Goal: Task Accomplishment & Management: Complete application form

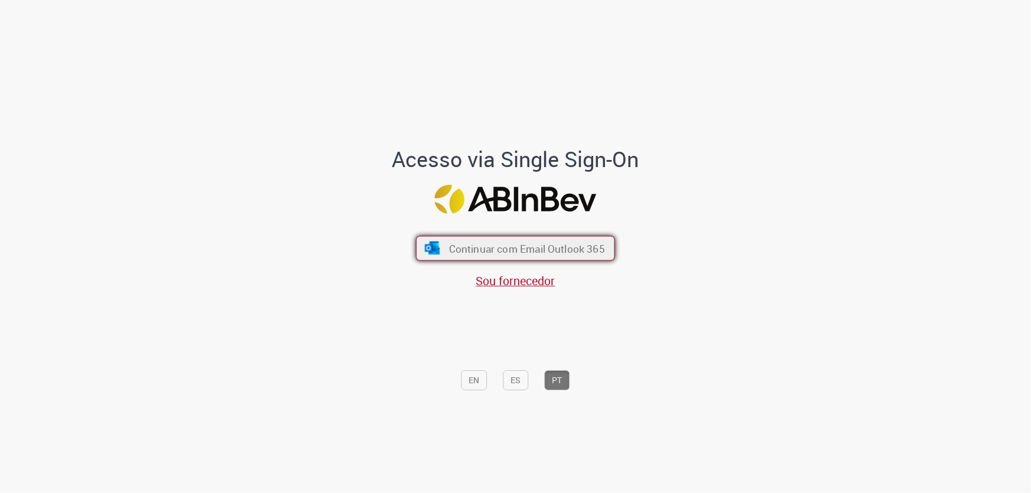
click at [456, 253] on span "Continuar com Email Outlook 365" at bounding box center [527, 249] width 156 height 14
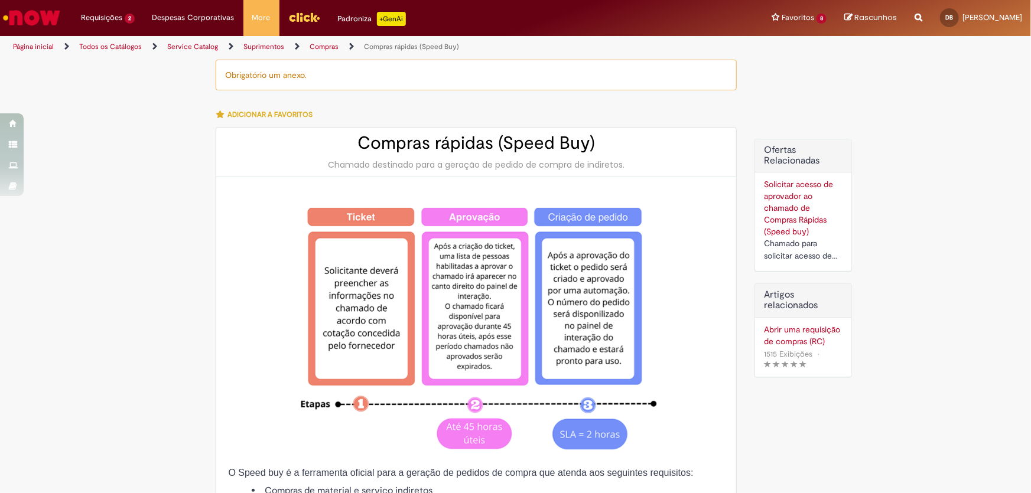
type input "********"
type input "**********"
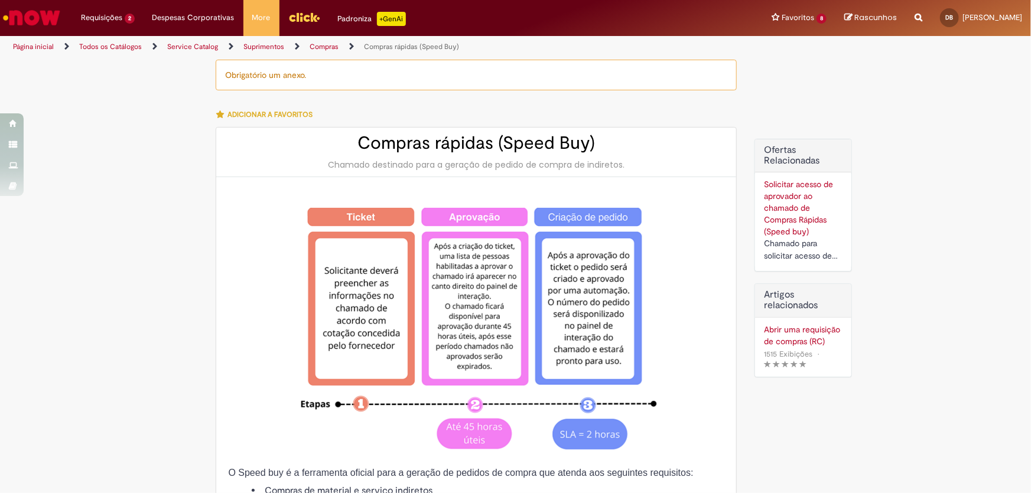
type input "****"
type input "**********"
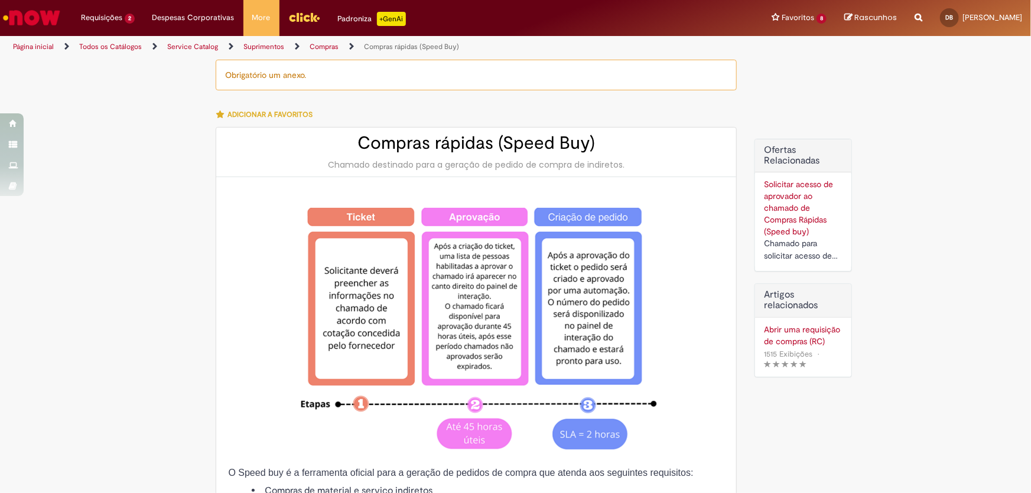
type input "**********"
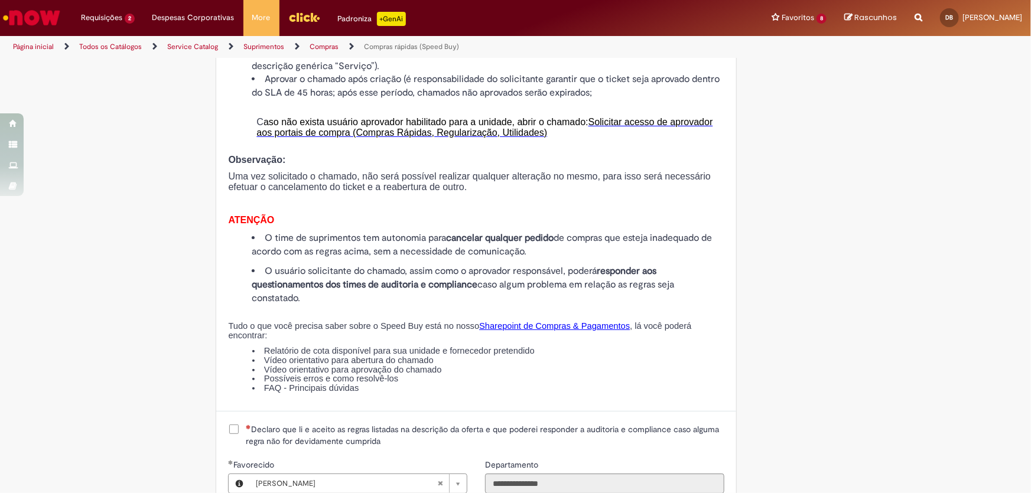
scroll to position [805, 0]
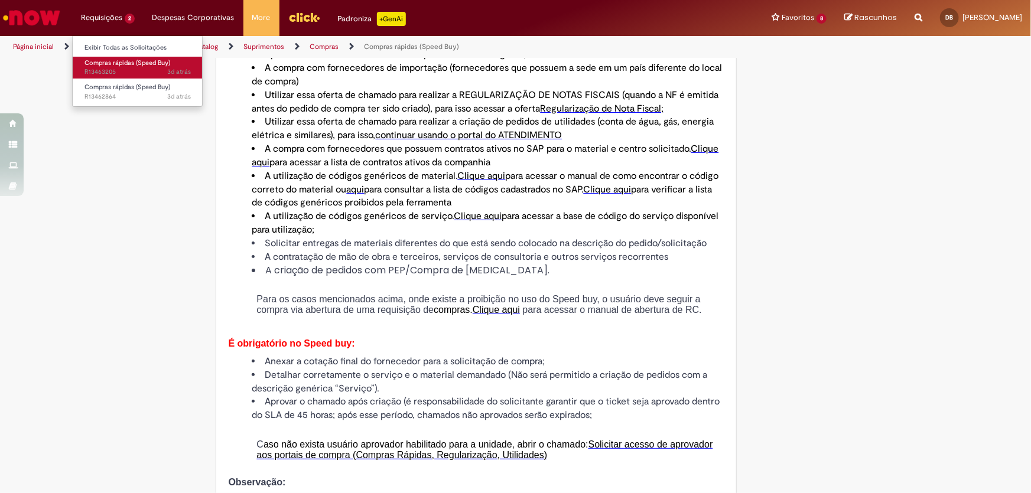
click at [123, 64] on span "Compras rápidas (Speed Buy)" at bounding box center [127, 62] width 86 height 9
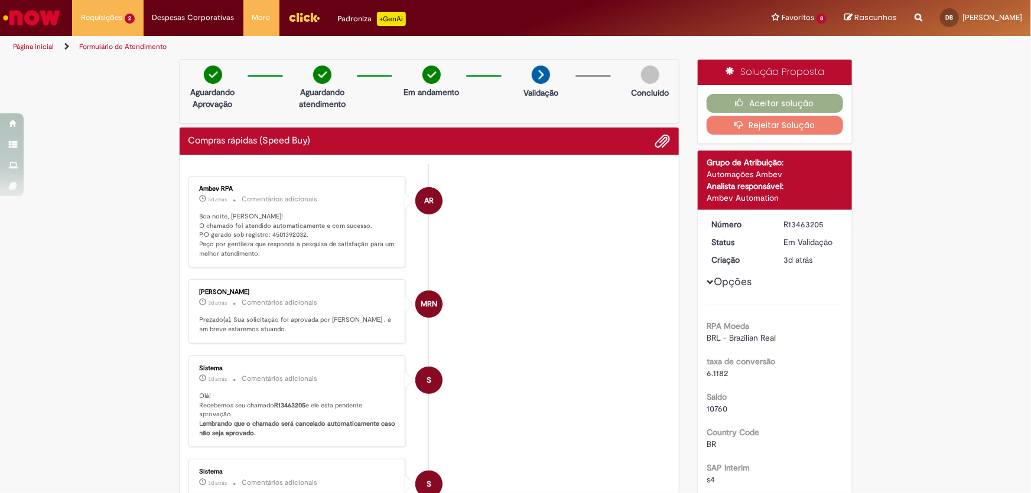
click at [292, 232] on p "Boa noite, Douglas! O chamado foi atendido automaticamente e com sucesso. P.O g…" at bounding box center [298, 235] width 197 height 47
copy p "4501392032"
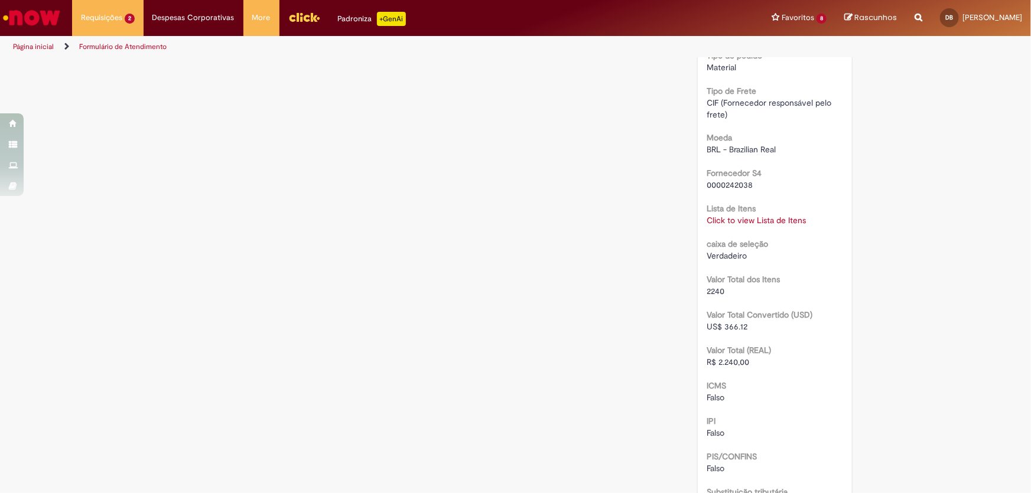
scroll to position [1128, 0]
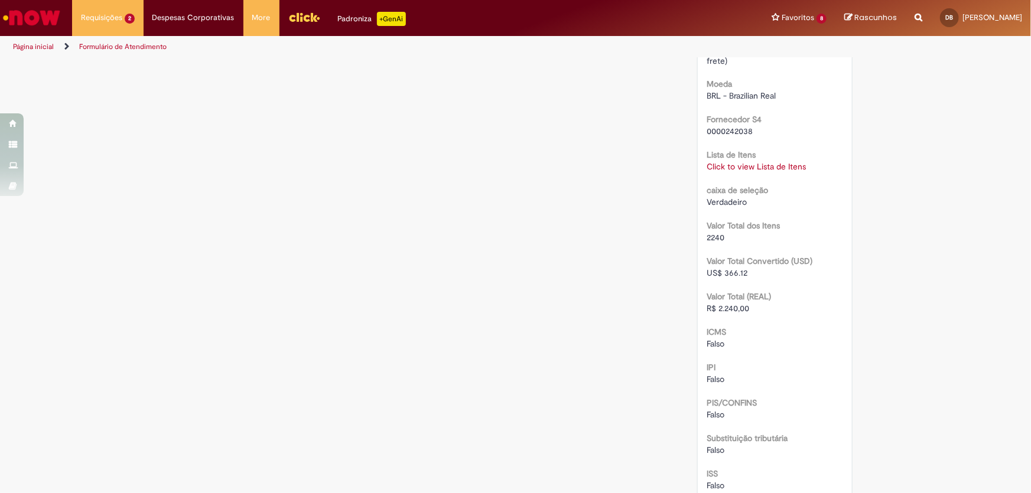
click at [744, 164] on link "Click to view Lista de Itens" at bounding box center [756, 167] width 99 height 11
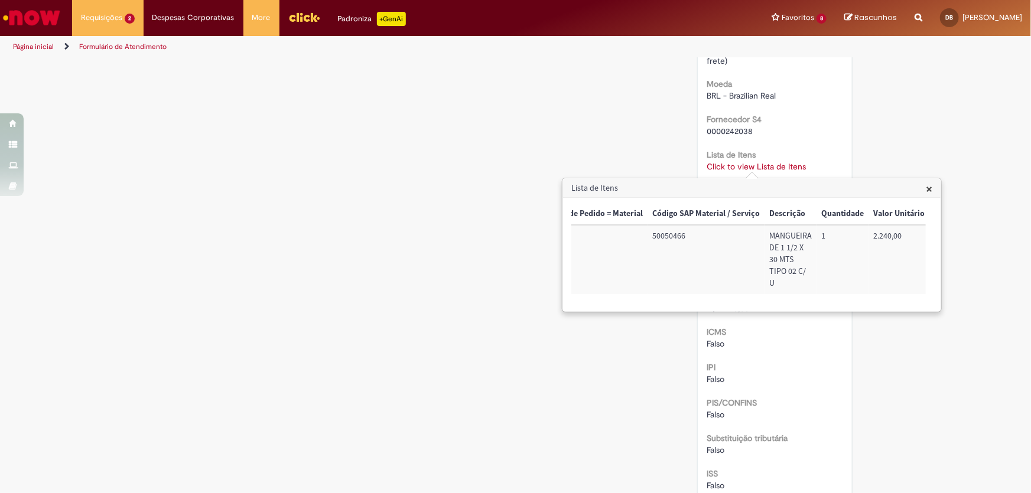
scroll to position [0, 0]
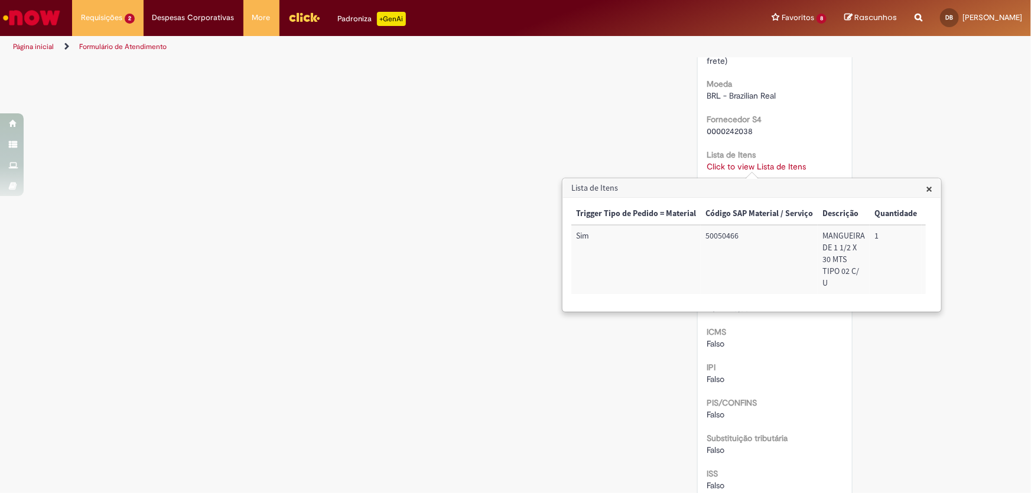
click at [929, 190] on span "×" at bounding box center [929, 189] width 6 height 16
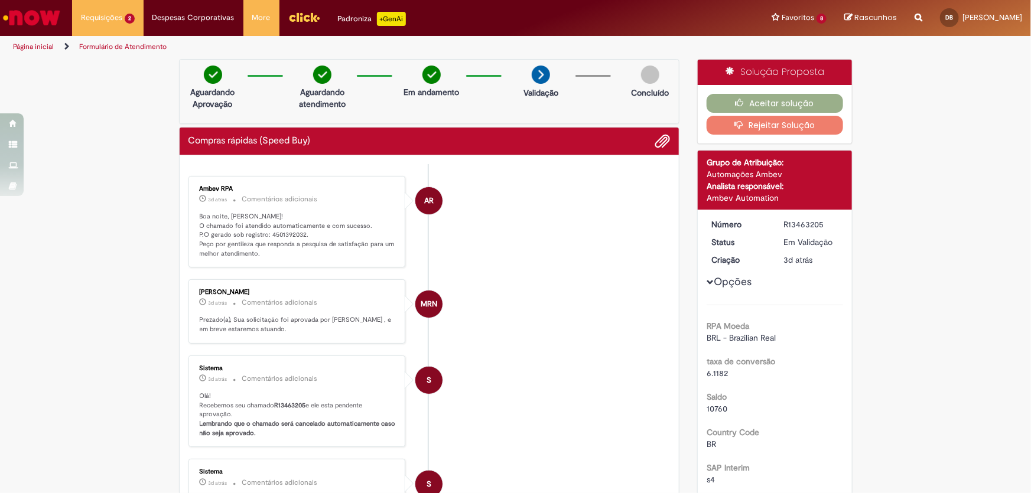
click at [285, 230] on p "Boa noite, Douglas! O chamado foi atendido automaticamente e com sucesso. P.O g…" at bounding box center [298, 235] width 197 height 47
copy p "4501392032"
click at [766, 100] on button "Aceitar solução" at bounding box center [775, 103] width 136 height 19
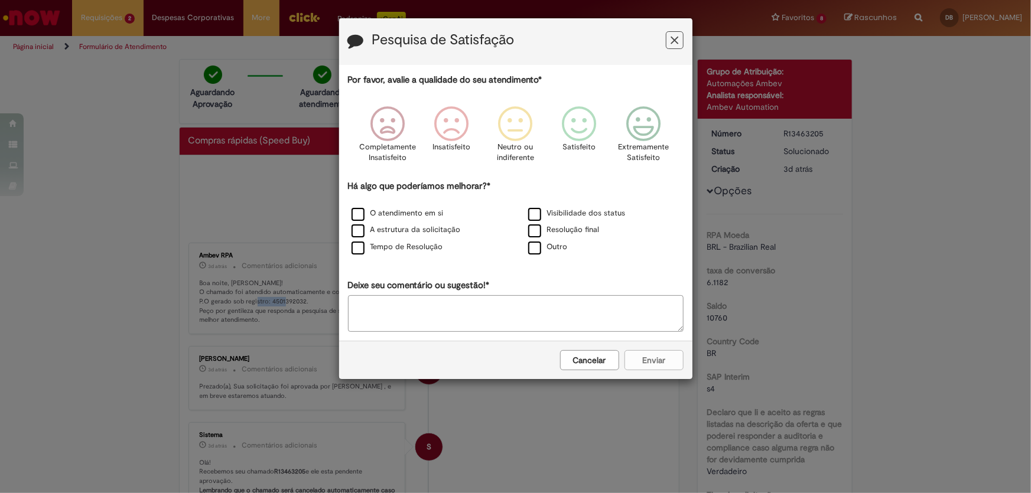
click at [669, 36] on button "Feedback" at bounding box center [675, 40] width 18 height 18
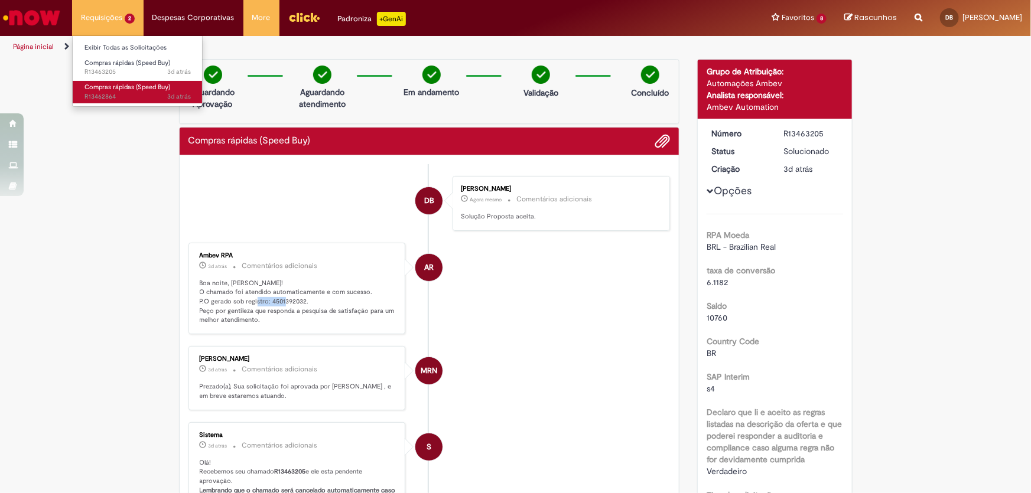
click at [128, 87] on span "Compras rápidas (Speed Buy)" at bounding box center [127, 87] width 86 height 9
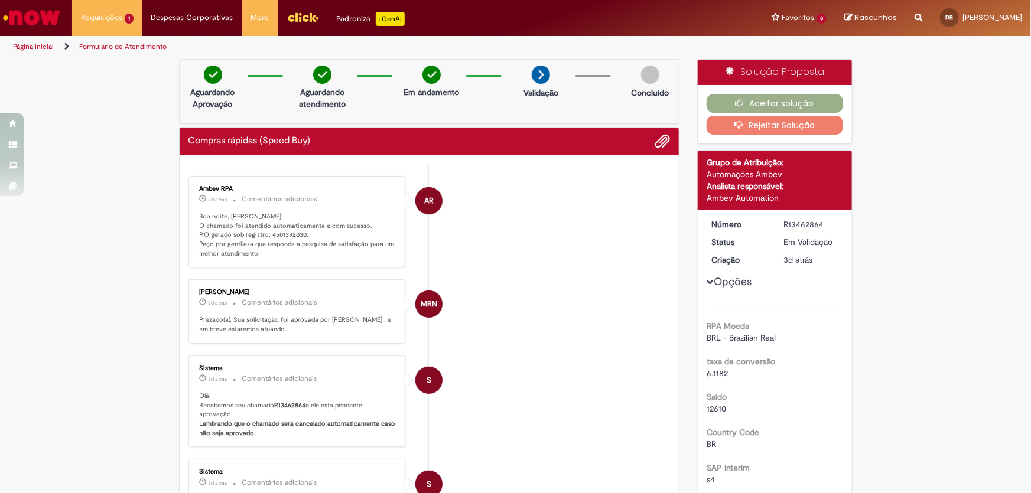
click at [288, 237] on p "Boa noite, Douglas! O chamado foi atendido automaticamente e com sucesso. P.O g…" at bounding box center [298, 235] width 197 height 47
copy p "4501392030"
click at [789, 98] on button "Aceitar solução" at bounding box center [775, 103] width 136 height 19
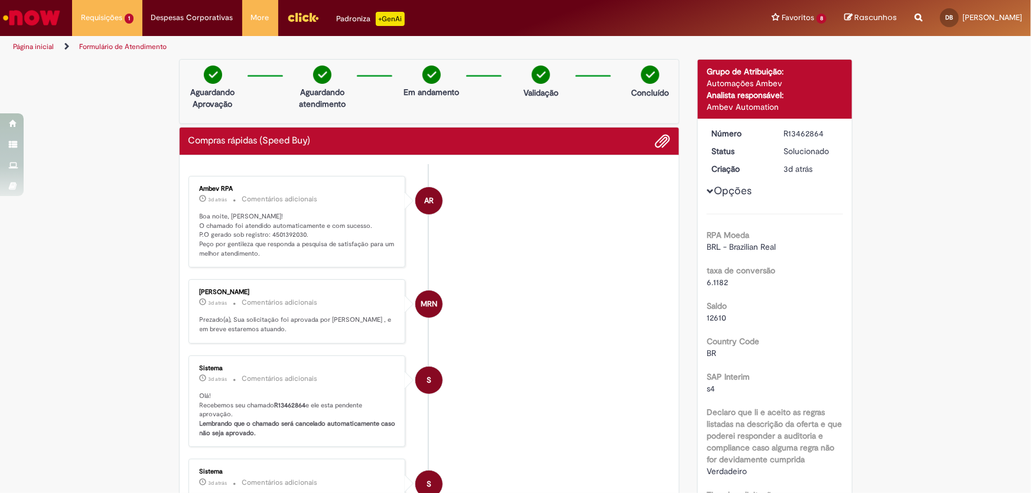
click at [491, 249] on li "AR Ambev RPA 3d atrás 3 dias atrás Comentários adicionais Boa noite, Douglas! O…" at bounding box center [429, 222] width 482 height 92
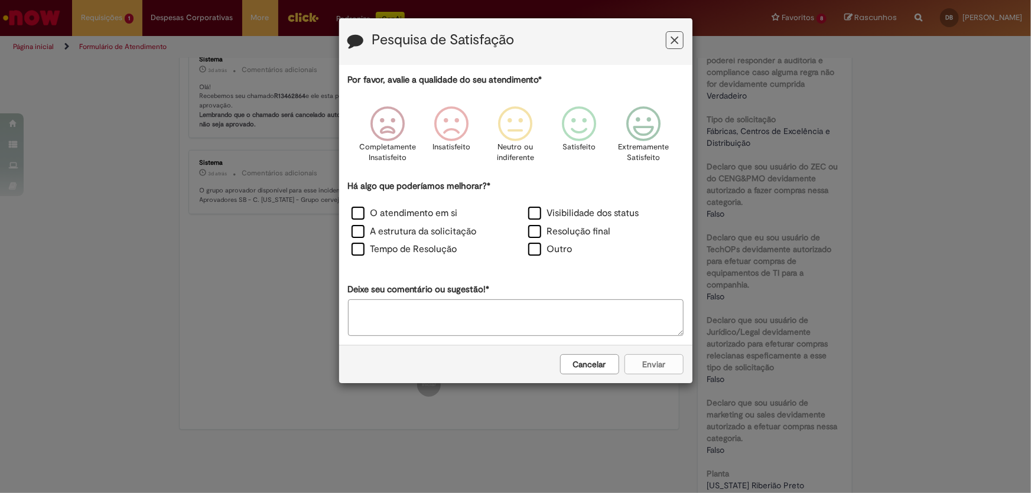
scroll to position [644, 0]
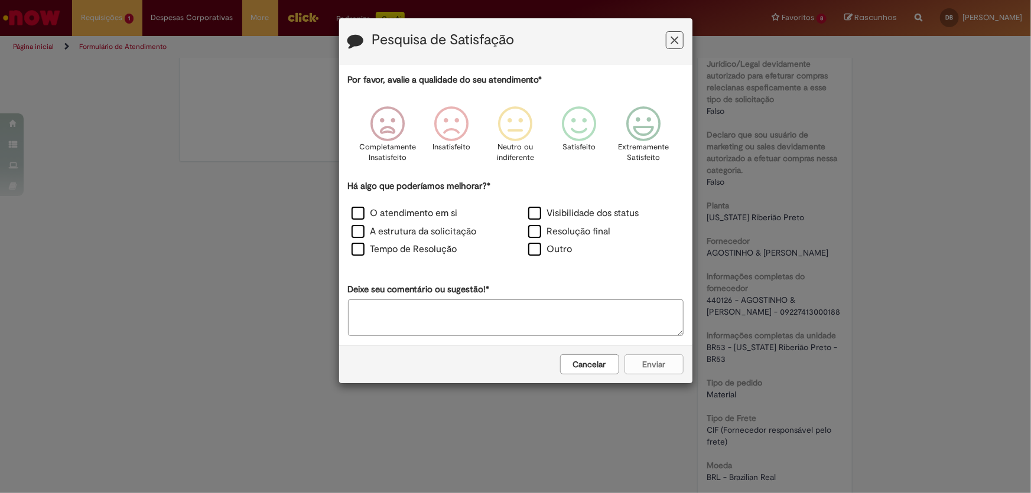
click at [676, 38] on icon "Feedback" at bounding box center [675, 40] width 8 height 12
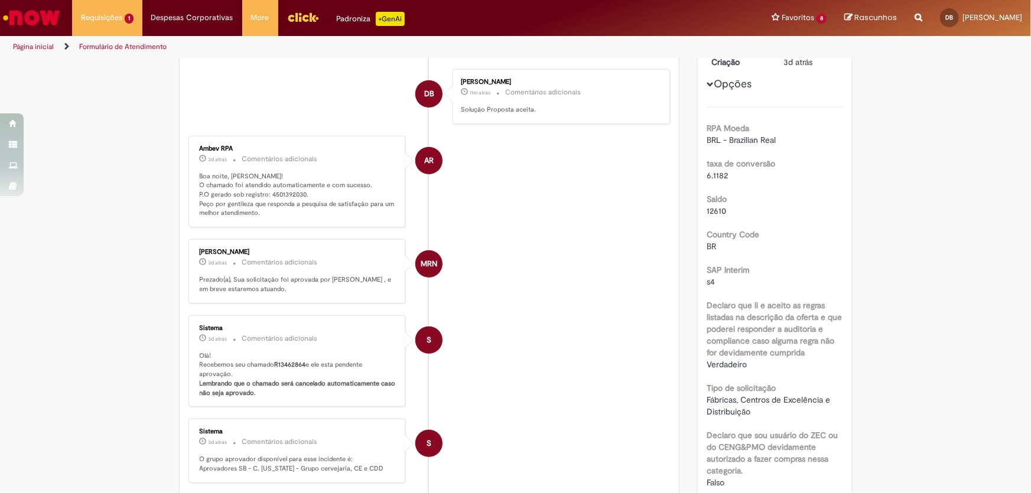
scroll to position [0, 0]
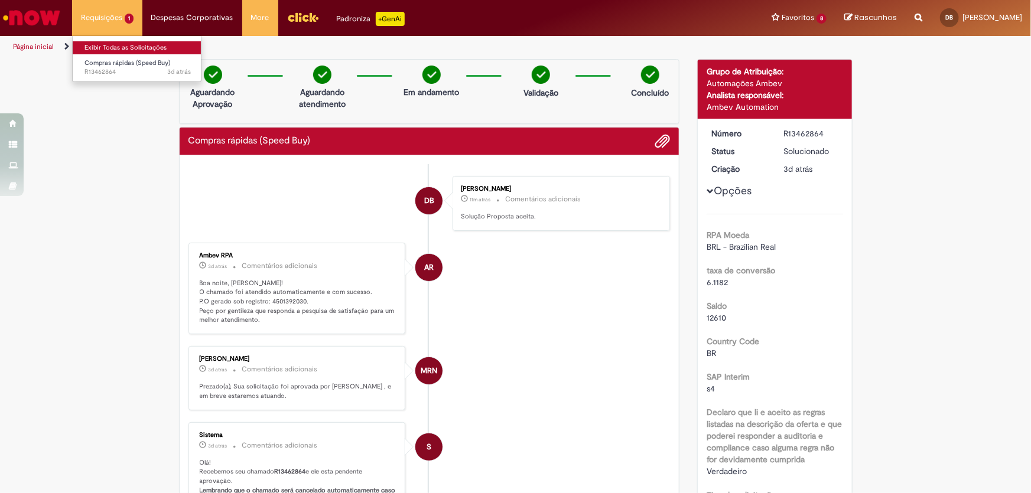
click at [101, 44] on link "Exibir Todas as Solicitações" at bounding box center [138, 47] width 130 height 13
